Goal: Task Accomplishment & Management: Complete application form

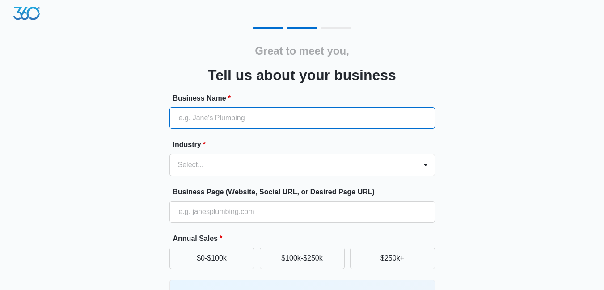
click at [264, 116] on input "Business Name *" at bounding box center [301, 117] width 265 height 21
type input "FlynnStone Decorative Concrete"
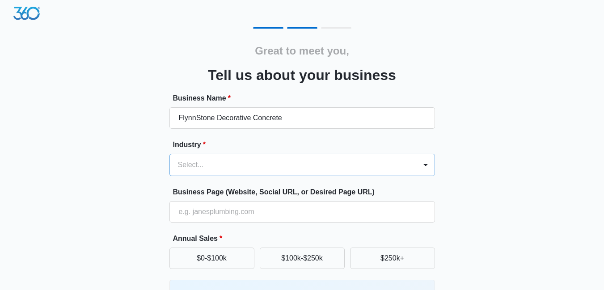
click at [218, 164] on div "Select..." at bounding box center [301, 165] width 265 height 22
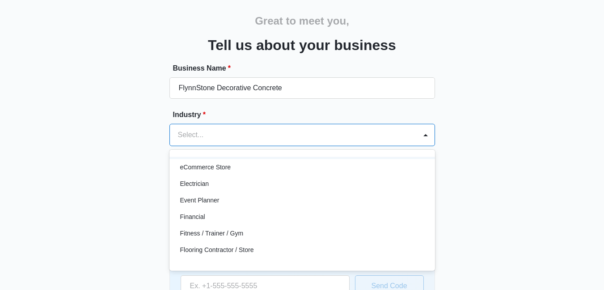
scroll to position [268, 0]
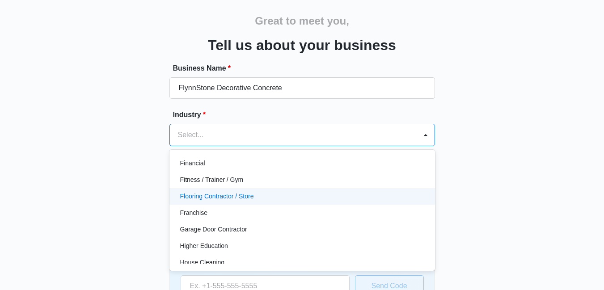
click at [230, 193] on p "Flooring Contractor / Store" at bounding box center [217, 196] width 74 height 9
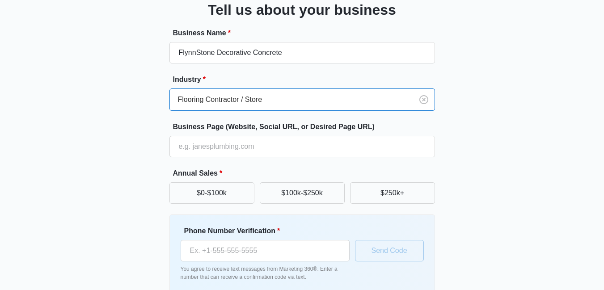
scroll to position [84, 0]
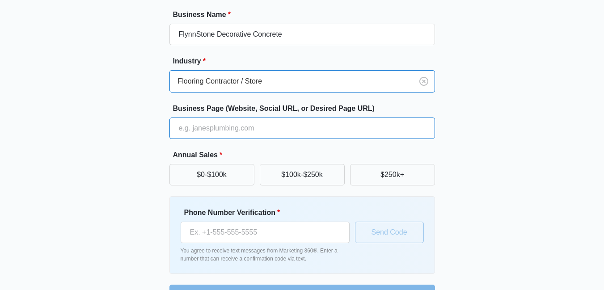
click at [261, 132] on input "Business Page (Website, Social URL, or Desired Page URL)" at bounding box center [301, 127] width 265 height 21
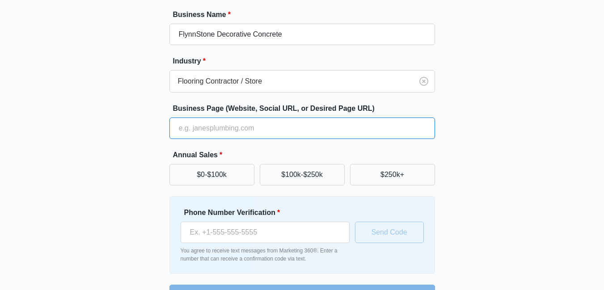
type input "[URL][DOMAIN_NAME]"
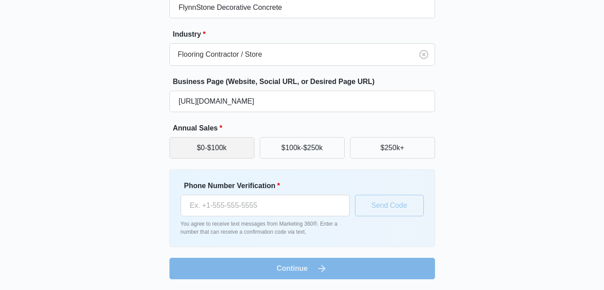
click at [238, 150] on button "$0-$100k" at bounding box center [211, 147] width 85 height 21
click at [277, 147] on button "$100k-$250k" at bounding box center [302, 147] width 85 height 21
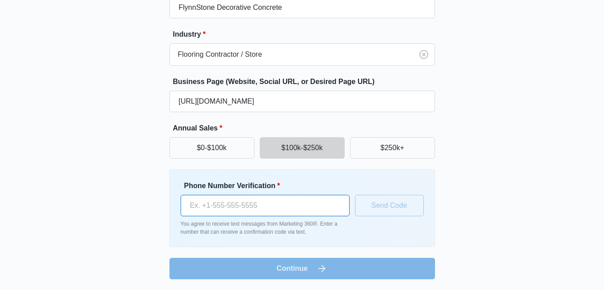
click at [247, 201] on input "Phone Number Verification *" at bounding box center [264, 205] width 169 height 21
click at [149, 197] on div "Great to meet you, Tell us about your business Business Name * FlynnStone Decor…" at bounding box center [302, 98] width 536 height 362
click at [225, 207] on input "Phone Number Verification *" at bounding box center [264, 205] width 169 height 21
type input "[PHONE_NUMBER]"
click at [307, 265] on form "Business Name * FlynnStone Decorative Concrete Industry * Flooring Contractor /…" at bounding box center [301, 131] width 265 height 297
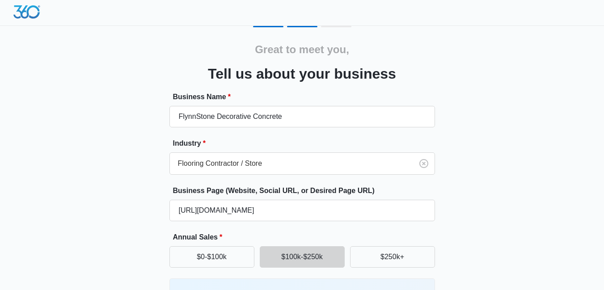
scroll to position [0, 0]
